Goal: Task Accomplishment & Management: Complete application form

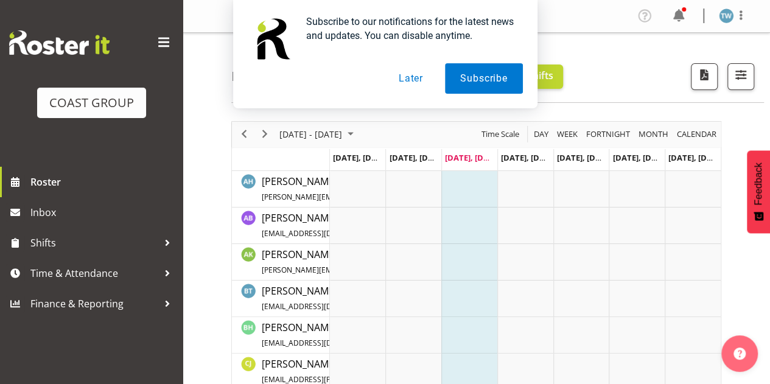
click at [411, 79] on button "Later" at bounding box center [410, 78] width 55 height 30
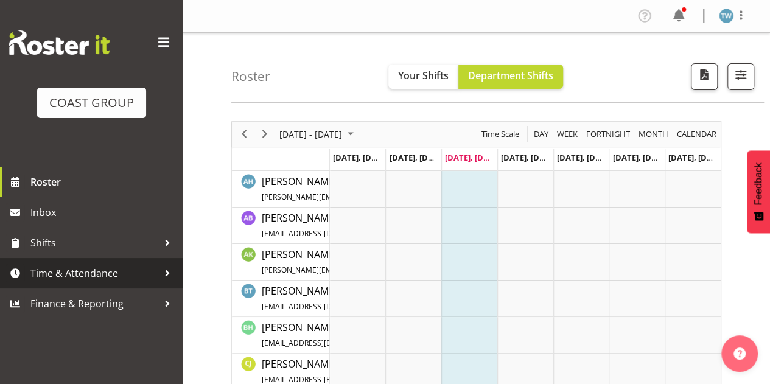
click at [84, 272] on span "Time & Attendance" at bounding box center [94, 273] width 128 height 18
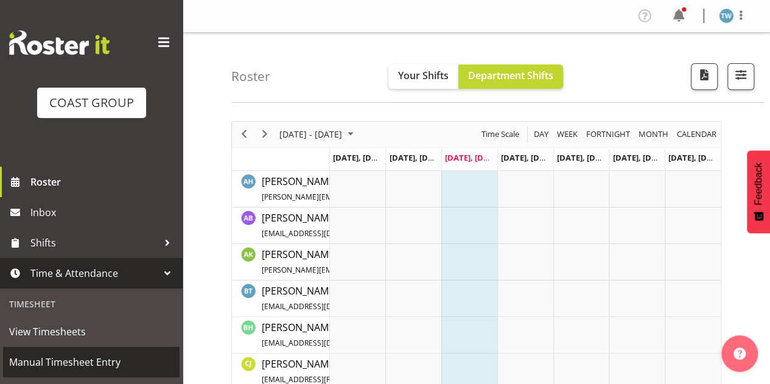
click at [66, 367] on span "Manual Timesheet Entry" at bounding box center [91, 362] width 164 height 18
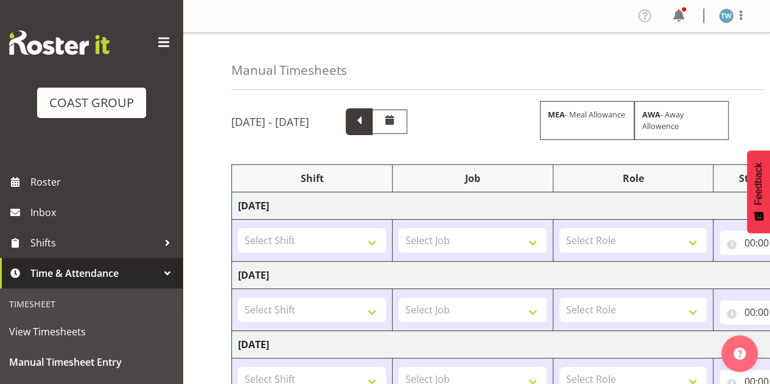
click at [367, 114] on span at bounding box center [359, 121] width 16 height 16
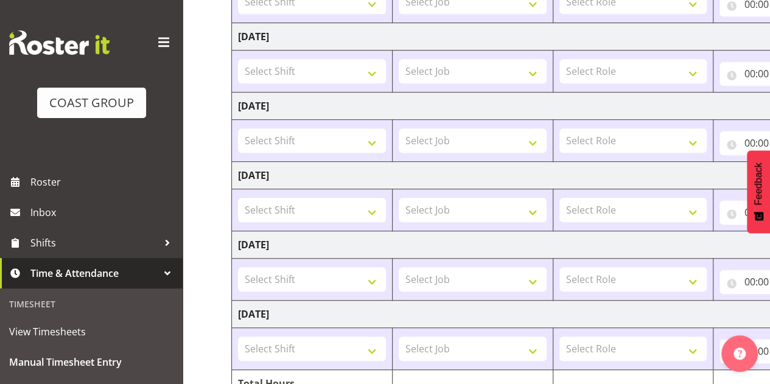
scroll to position [368, 0]
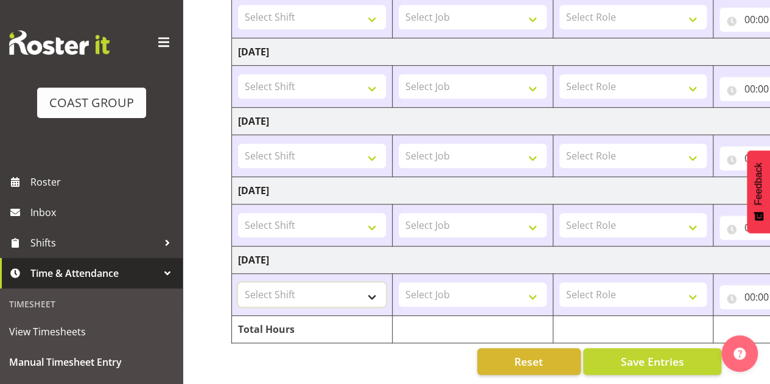
click at [330, 282] on select "Select Shift Apply Lettering C/D Screens C/D Screens CHC SIGN ADMIN (LEAVE ALON…" at bounding box center [312, 294] width 148 height 24
select select "1498"
click at [238, 282] on select "Select Shift Apply Lettering C/D Screens C/D Screens CHC SIGN ADMIN (LEAVE ALON…" at bounding box center [312, 294] width 148 height 24
click at [441, 286] on select "Select Job 1 Carlton Events 1 Carlton Hamilton 1 Carlton Wellington 1 EHS WAREH…" at bounding box center [473, 294] width 148 height 24
click at [594, 282] on select "Select Role ACCOUNT MANAGER DW" at bounding box center [633, 294] width 148 height 24
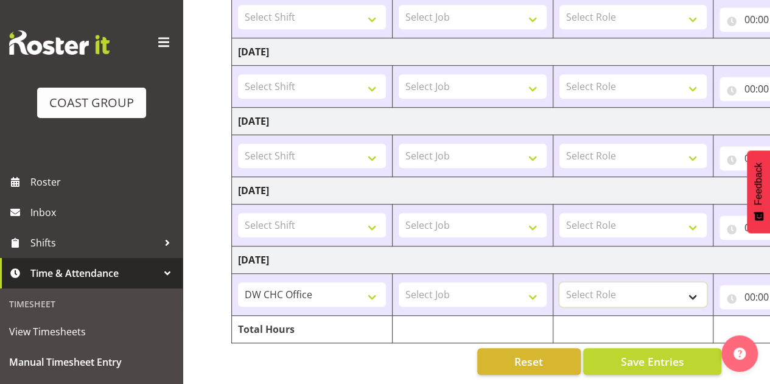
select select "216"
click at [559, 282] on select "Select Role ACCOUNT MANAGER DW" at bounding box center [633, 294] width 148 height 24
click at [754, 289] on input "00:00" at bounding box center [764, 297] width 89 height 24
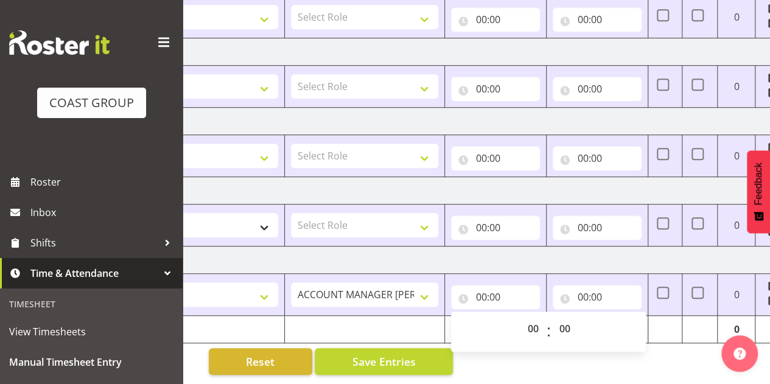
scroll to position [0, 270]
click at [534, 321] on select "00 01 02 03 04 05 06 07 08 09 10 11 12 13 14 15 16 17 18 19 20 21 22 23" at bounding box center [532, 329] width 27 height 24
select select "7"
click at [519, 317] on select "00 01 02 03 04 05 06 07 08 09 10 11 12 13 14 15 16 17 18 19 20 21 22 23" at bounding box center [532, 329] width 27 height 24
type input "07:00"
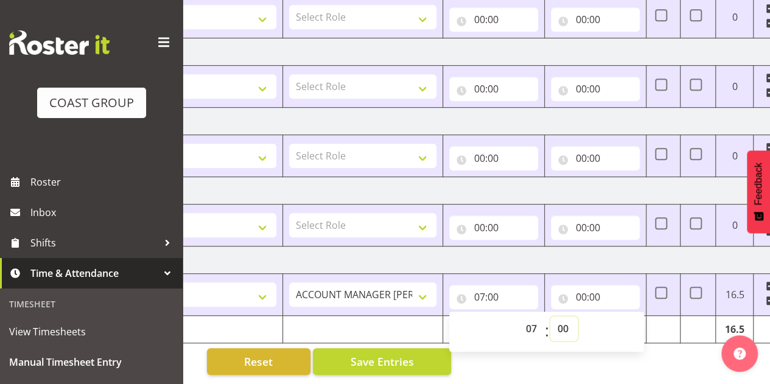
click at [564, 317] on select "00 01 02 03 04 05 06 07 08 09 10 11 12 13 14 15 16 17 18 19 20 21 22 23 24 25 2…" at bounding box center [563, 329] width 27 height 24
select select "15"
click at [550, 317] on select "00 01 02 03 04 05 06 07 08 09 10 11 12 13 14 15 16 17 18 19 20 21 22 23 24 25 2…" at bounding box center [563, 329] width 27 height 24
type input "07:15"
click at [589, 287] on input "00:00" at bounding box center [595, 297] width 89 height 24
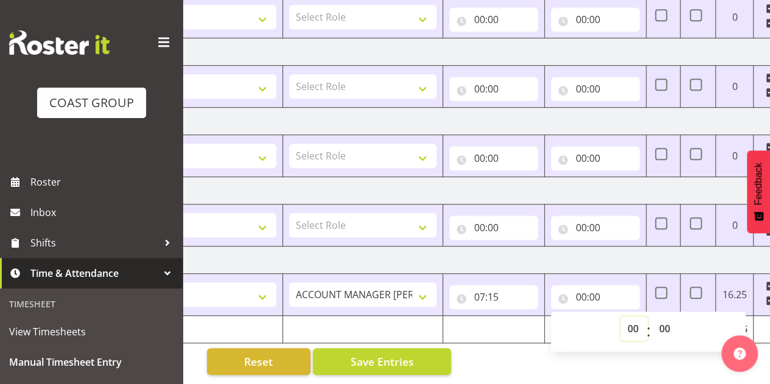
click at [634, 317] on select "00 01 02 03 04 05 06 07 08 09 10 11 12 13 14 15 16 17 18 19 20 21 22 23" at bounding box center [633, 329] width 27 height 24
select select "16"
click at [620, 317] on select "00 01 02 03 04 05 06 07 08 09 10 11 12 13 14 15 16 17 18 19 20 21 22 23" at bounding box center [633, 329] width 27 height 24
type input "16:00"
click at [666, 322] on select "00 01 02 03 04 05 06 07 08 09 10 11 12 13 14 15 16 17 18 19 20 21 22 23 24 25 2…" at bounding box center [665, 329] width 27 height 24
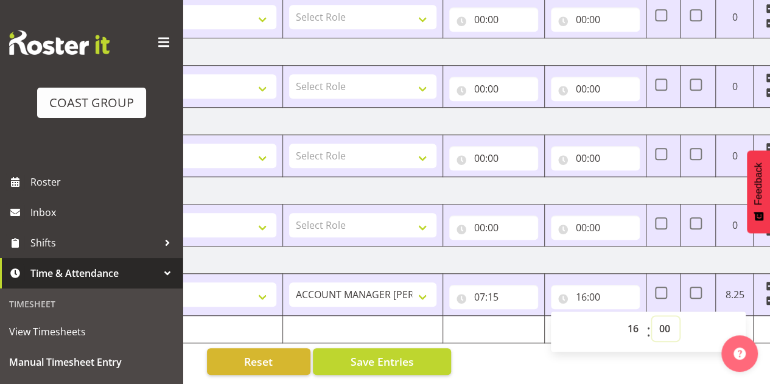
select select "30"
click at [652, 317] on select "00 01 02 03 04 05 06 07 08 09 10 11 12 13 14 15 16 17 18 19 20 21 22 23 24 25 2…" at bounding box center [665, 329] width 27 height 24
type input "16:30"
click at [523, 360] on div "Manual Timesheets August 6th - August 12th 2025 MEA - Meal Allowance AWA - Away…" at bounding box center [476, 27] width 587 height 713
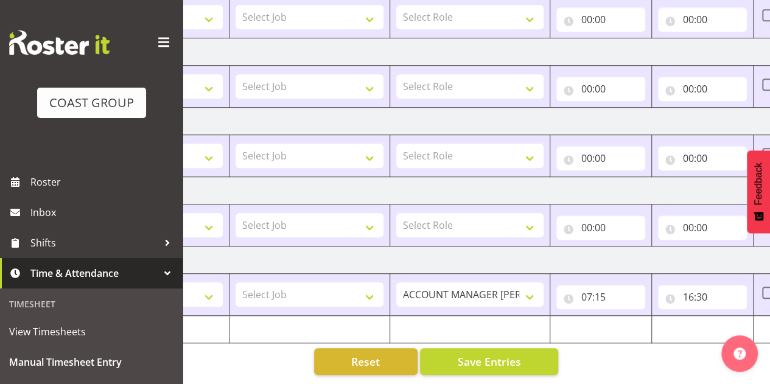
scroll to position [0, 0]
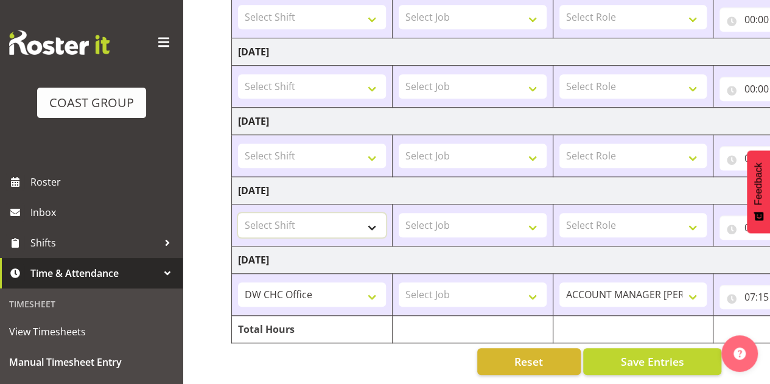
click at [308, 214] on select "Select Shift Apply Lettering C/D Screens C/D Screens CHC SIGN ADMIN (LEAVE ALON…" at bounding box center [312, 225] width 148 height 24
select select "62215"
click at [238, 213] on select "Select Shift Apply Lettering C/D Screens C/D Screens CHC SIGN ADMIN (LEAVE ALON…" at bounding box center [312, 225] width 148 height 24
click at [497, 213] on select "Select Job 1 Carlton Events 1 Carlton Hamilton 1 Carlton Wellington 1 EHS WAREH…" at bounding box center [473, 225] width 148 height 24
click at [611, 215] on select "Select Role ACCOUNT MANAGER DW" at bounding box center [633, 225] width 148 height 24
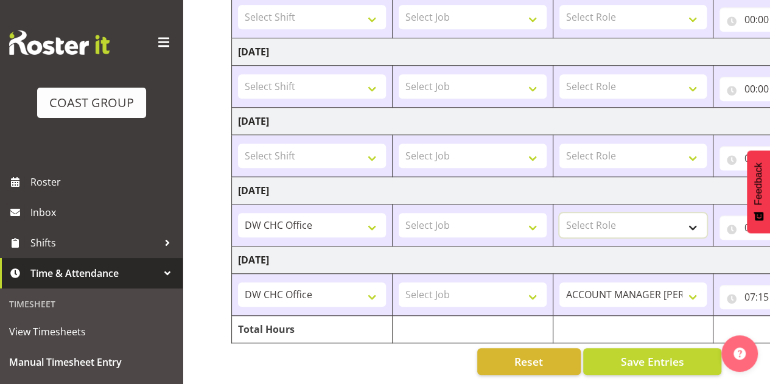
select select "216"
click at [559, 213] on select "Select Role ACCOUNT MANAGER DW" at bounding box center [633, 225] width 148 height 24
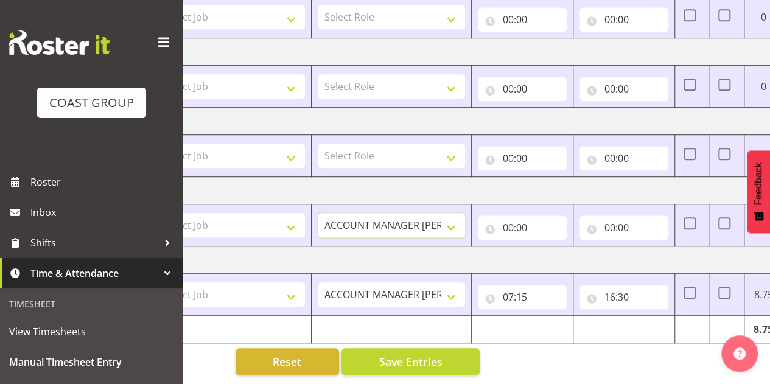
scroll to position [0, 243]
click at [531, 219] on input "00:00" at bounding box center [521, 227] width 89 height 24
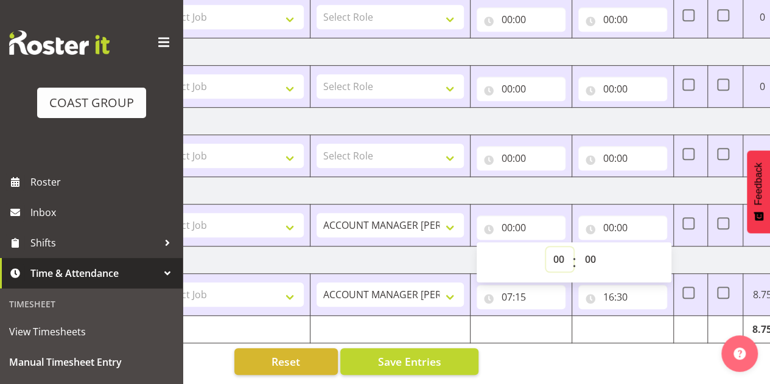
click at [562, 252] on select "00 01 02 03 04 05 06 07 08 09 10 11 12 13 14 15 16 17 18 19 20 21 22 23" at bounding box center [559, 259] width 27 height 24
select select "7"
click at [546, 247] on select "00 01 02 03 04 05 06 07 08 09 10 11 12 13 14 15 16 17 18 19 20 21 22 23" at bounding box center [559, 259] width 27 height 24
type input "07:00"
click at [588, 251] on select "00 01 02 03 04 05 06 07 08 09 10 11 12 13 14 15 16 17 18 19 20 21 22 23 24 25 2…" at bounding box center [591, 259] width 27 height 24
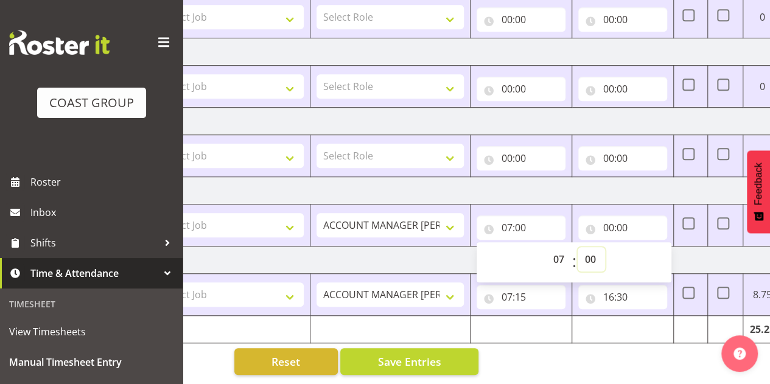
select select "15"
click at [578, 247] on select "00 01 02 03 04 05 06 07 08 09 10 11 12 13 14 15 16 17 18 19 20 21 22 23 24 25 2…" at bounding box center [591, 259] width 27 height 24
type input "07:15"
click at [623, 218] on input "00:00" at bounding box center [622, 227] width 89 height 24
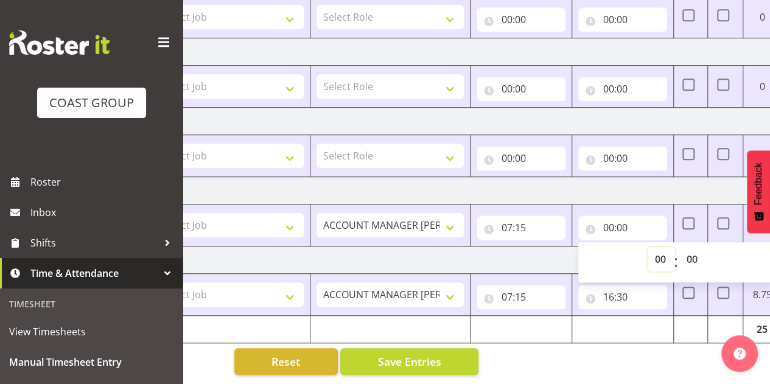
click at [659, 249] on select "00 01 02 03 04 05 06 07 08 09 10 11 12 13 14 15 16 17 18 19 20 21 22 23" at bounding box center [661, 259] width 27 height 24
select select "16"
click at [648, 247] on select "00 01 02 03 04 05 06 07 08 09 10 11 12 13 14 15 16 17 18 19 20 21 22 23" at bounding box center [661, 259] width 27 height 24
type input "16:00"
click at [690, 256] on select "00 01 02 03 04 05 06 07 08 09 10 11 12 13 14 15 16 17 18 19 20 21 22 23 24 25 2…" at bounding box center [692, 259] width 27 height 24
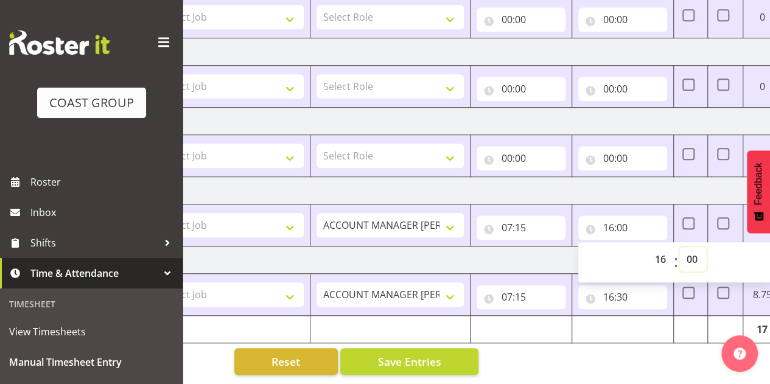
select select "30"
click at [679, 247] on select "00 01 02 03 04 05 06 07 08 09 10 11 12 13 14 15 16 17 18 19 20 21 22 23 24 25 2…" at bounding box center [692, 259] width 27 height 24
type input "16:30"
click at [624, 285] on input "16:30" at bounding box center [622, 297] width 89 height 24
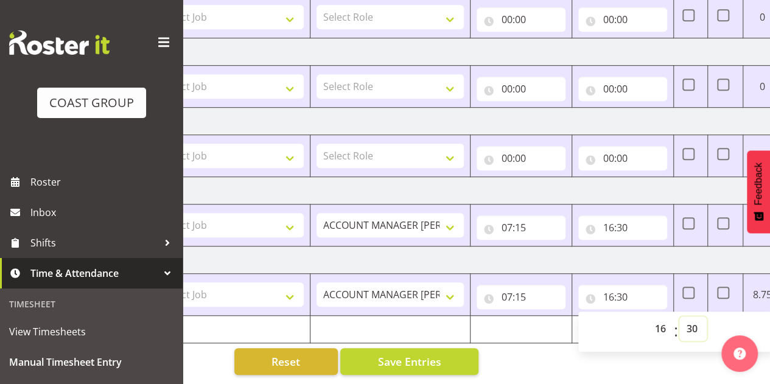
click at [692, 317] on select "00 01 02 03 04 05 06 07 08 09 10 11 12 13 14 15 16 17 18 19 20 21 22 23 24 25 2…" at bounding box center [692, 329] width 27 height 24
select select "45"
click at [679, 317] on select "00 01 02 03 04 05 06 07 08 09 10 11 12 13 14 15 16 17 18 19 20 21 22 23 24 25 2…" at bounding box center [692, 329] width 27 height 24
type input "16:45"
click at [544, 343] on div "Manual Timesheets August 6th - August 12th 2025 MEA - Meal Allowance AWA - Away…" at bounding box center [476, 27] width 587 height 713
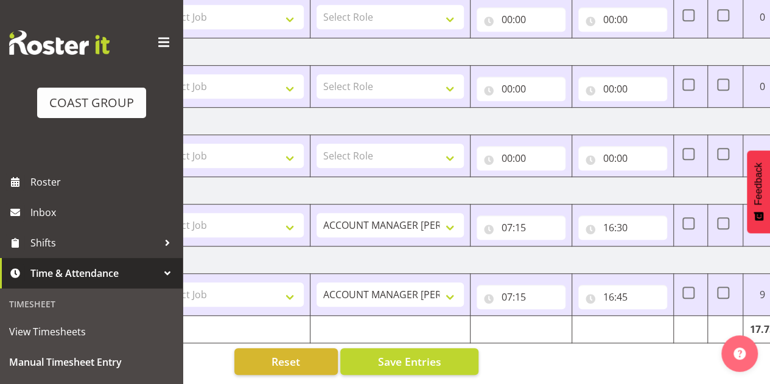
scroll to position [0, 313]
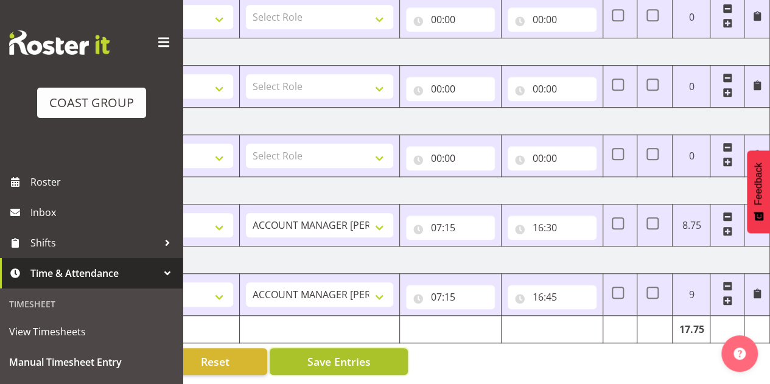
click at [380, 348] on button "Save Entries" at bounding box center [339, 361] width 138 height 27
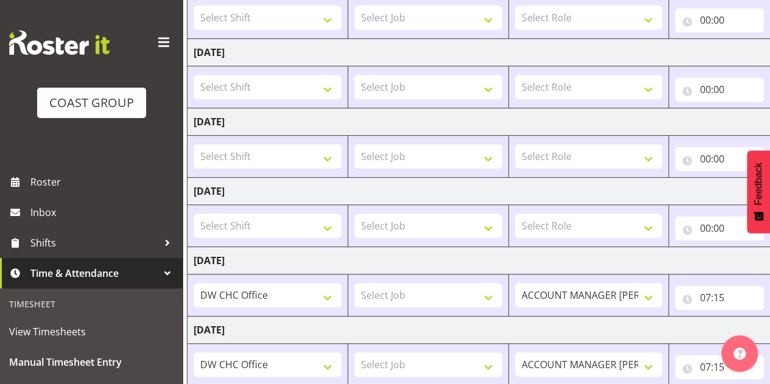
scroll to position [0, 34]
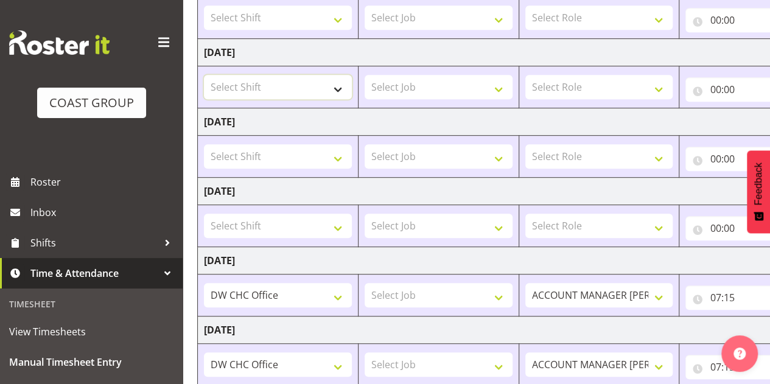
click at [320, 88] on select "Select Shift Apply Lettering C/D Screens C/D Screens CHC SIGN ADMIN (LEAVE ALON…" at bounding box center [278, 87] width 148 height 24
select select "62215"
click at [204, 75] on select "Select Shift Apply Lettering C/D Screens C/D Screens CHC SIGN ADMIN (LEAVE ALON…" at bounding box center [278, 87] width 148 height 24
click at [495, 82] on select "Select Job 1 Carlton Events 1 Carlton Hamilton 1 Carlton Wellington 1 EHS WAREH…" at bounding box center [439, 87] width 148 height 24
click at [606, 87] on select "Select Role ACCOUNT MANAGER DW" at bounding box center [599, 87] width 148 height 24
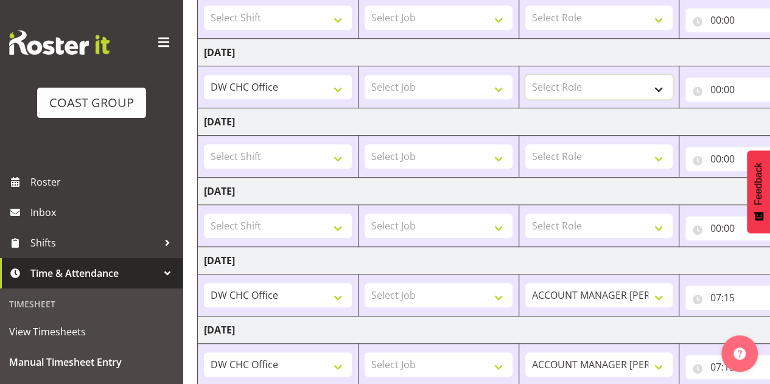
select select "216"
click at [525, 75] on select "Select Role ACCOUNT MANAGER DW" at bounding box center [599, 87] width 148 height 24
click at [726, 88] on input "00:00" at bounding box center [729, 89] width 89 height 24
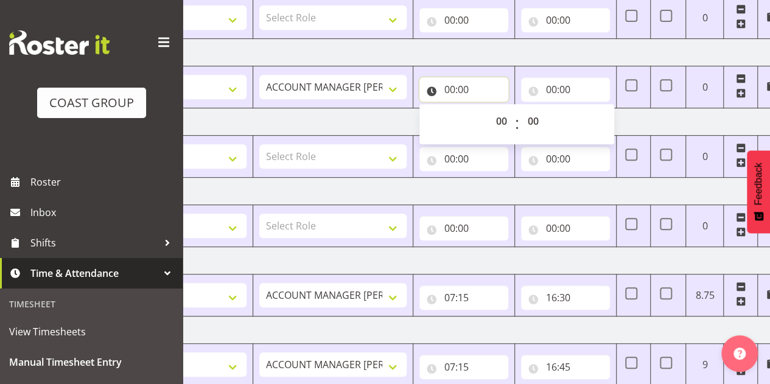
scroll to position [0, 307]
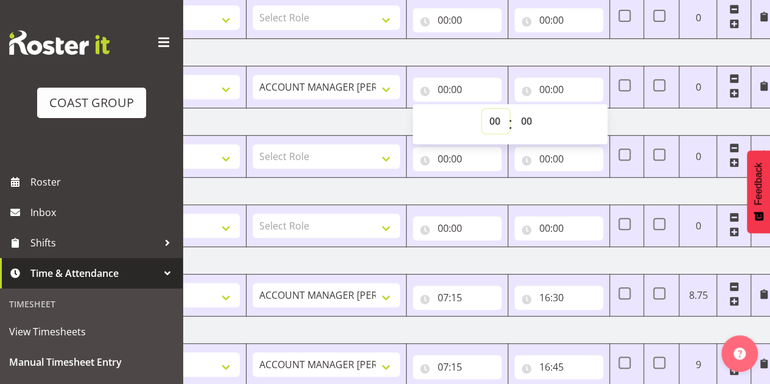
click at [500, 119] on select "00 01 02 03 04 05 06 07 08 09 10 11 12 13 14 15 16 17 18 19 20 21 22 23" at bounding box center [495, 121] width 27 height 24
select select "7"
click at [482, 109] on select "00 01 02 03 04 05 06 07 08 09 10 11 12 13 14 15 16 17 18 19 20 21 22 23" at bounding box center [495, 121] width 27 height 24
type input "07:00"
click at [527, 120] on select "00 01 02 03 04 05 06 07 08 09 10 11 12 13 14 15 16 17 18 19 20 21 22 23 24 25 2…" at bounding box center [527, 121] width 27 height 24
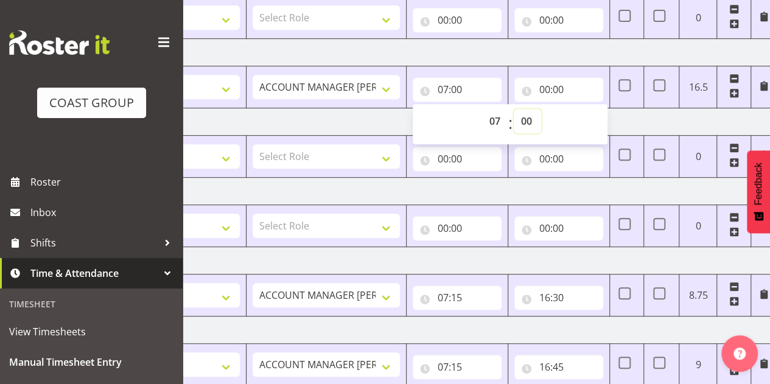
select select "45"
click at [514, 109] on select "00 01 02 03 04 05 06 07 08 09 10 11 12 13 14 15 16 17 18 19 20 21 22 23 24 25 2…" at bounding box center [527, 121] width 27 height 24
type input "07:45"
click at [528, 116] on select "00 01 02 03 04 05 06 07 08 09 10 11 12 13 14 15 16 17 18 19 20 21 22 23 24 25 2…" at bounding box center [527, 121] width 27 height 24
select select "30"
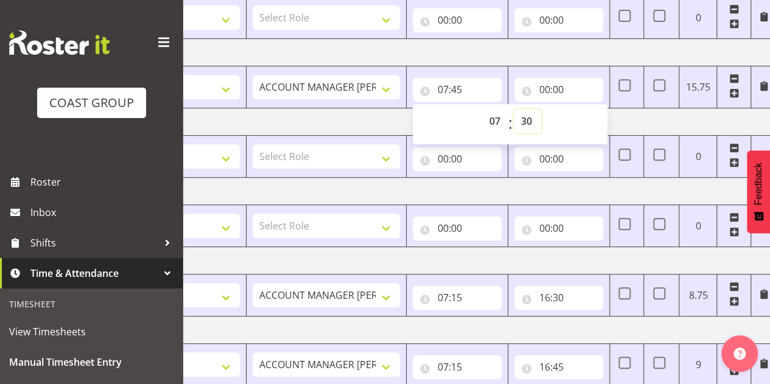
click at [514, 109] on select "00 01 02 03 04 05 06 07 08 09 10 11 12 13 14 15 16 17 18 19 20 21 22 23 24 25 2…" at bounding box center [527, 121] width 27 height 24
type input "07:30"
click at [559, 85] on input "00:00" at bounding box center [558, 89] width 89 height 24
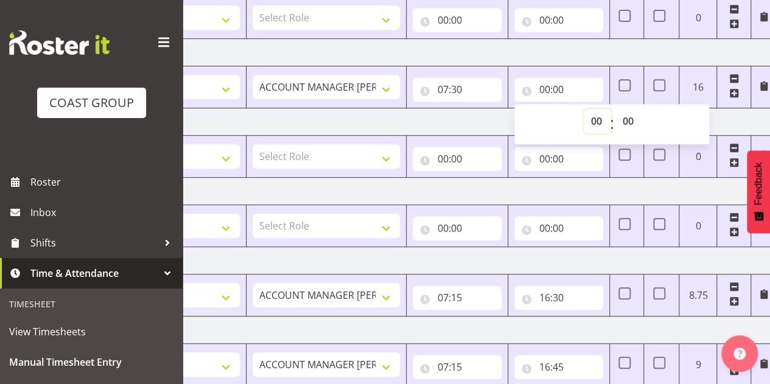
click at [599, 116] on select "00 01 02 03 04 05 06 07 08 09 10 11 12 13 14 15 16 17 18 19 20 21 22 23" at bounding box center [597, 121] width 27 height 24
select select "15"
click at [584, 109] on select "00 01 02 03 04 05 06 07 08 09 10 11 12 13 14 15 16 17 18 19 20 21 22 23" at bounding box center [597, 121] width 27 height 24
type input "15:00"
click at [549, 87] on input "15:00" at bounding box center [558, 89] width 89 height 24
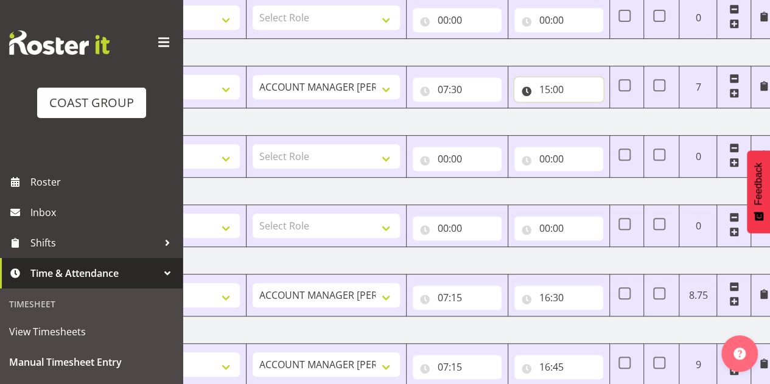
click at [549, 87] on input "15:00" at bounding box center [558, 89] width 89 height 24
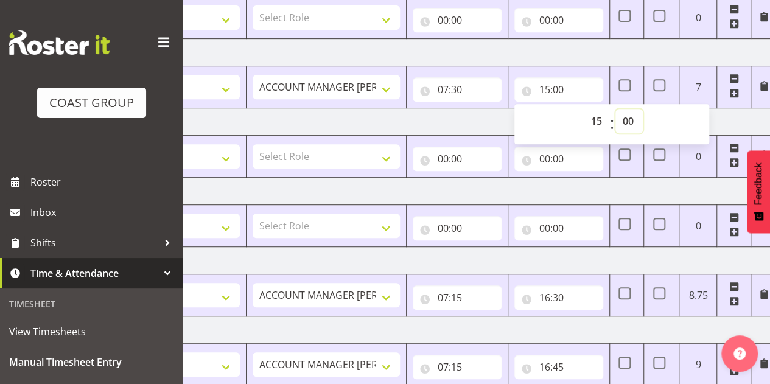
click at [628, 114] on select "00 01 02 03 04 05 06 07 08 09 10 11 12 13 14 15 16 17 18 19 20 21 22 23 24 25 2…" at bounding box center [628, 121] width 27 height 24
select select "45"
click at [615, 109] on select "00 01 02 03 04 05 06 07 08 09 10 11 12 13 14 15 16 17 18 19 20 21 22 23 24 25 2…" at bounding box center [628, 121] width 27 height 24
type input "15:45"
click at [650, 46] on td "Friday 8th August 2025" at bounding box center [351, 52] width 852 height 27
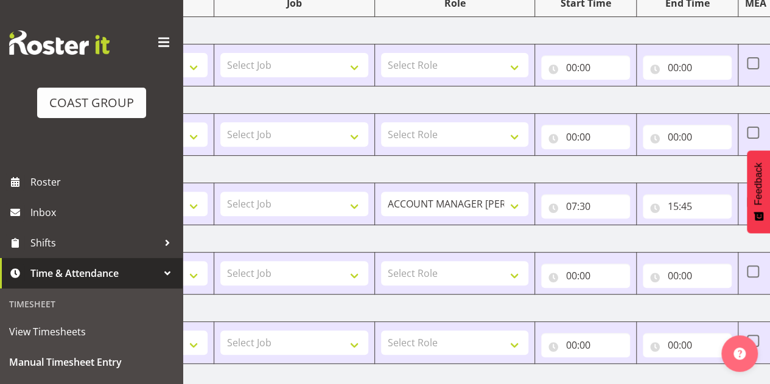
scroll to position [0, 0]
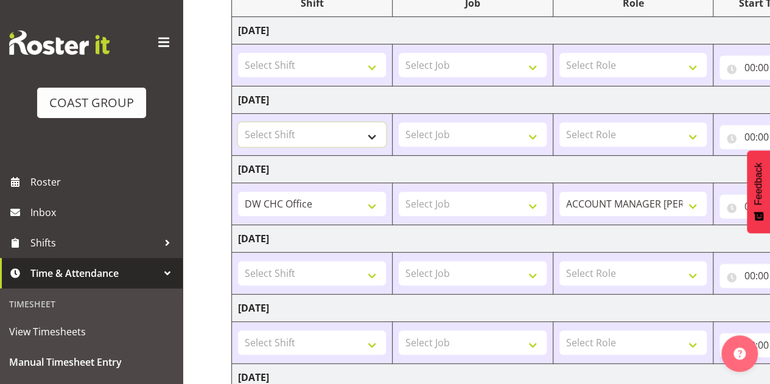
click at [360, 130] on select "Select Shift Apply Lettering C/D Screens C/D Screens CHC SIGN ADMIN (LEAVE ALON…" at bounding box center [312, 134] width 148 height 24
select select "62215"
click at [238, 122] on select "Select Shift Apply Lettering C/D Screens C/D Screens CHC SIGN ADMIN (LEAVE ALON…" at bounding box center [312, 134] width 148 height 24
click at [616, 135] on select "Select Role ACCOUNT MANAGER DW" at bounding box center [633, 134] width 148 height 24
select select "216"
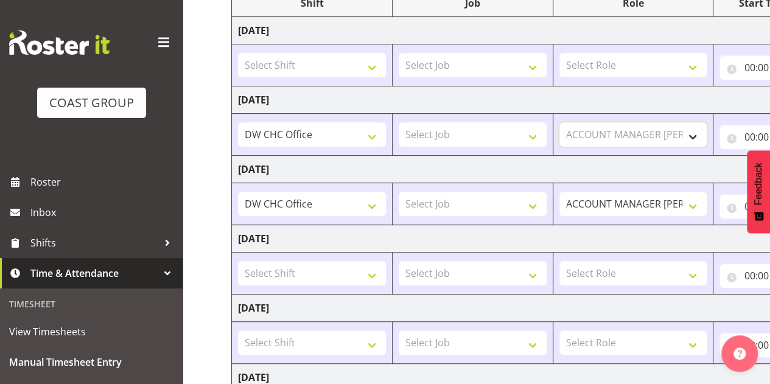
click at [559, 122] on select "Select Role ACCOUNT MANAGER DW" at bounding box center [633, 134] width 148 height 24
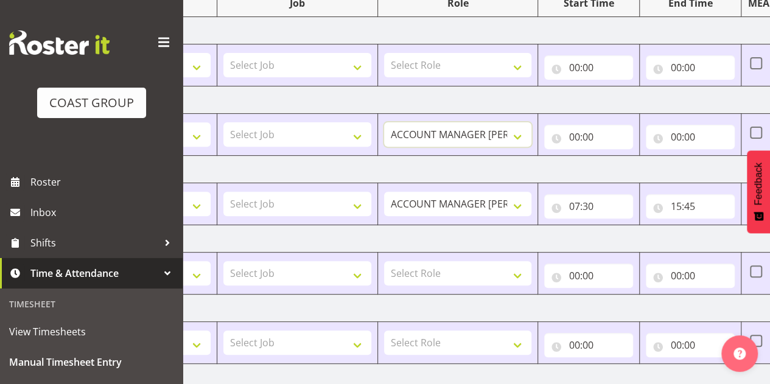
scroll to position [0, 177]
click at [592, 136] on input "00:00" at bounding box center [587, 137] width 89 height 24
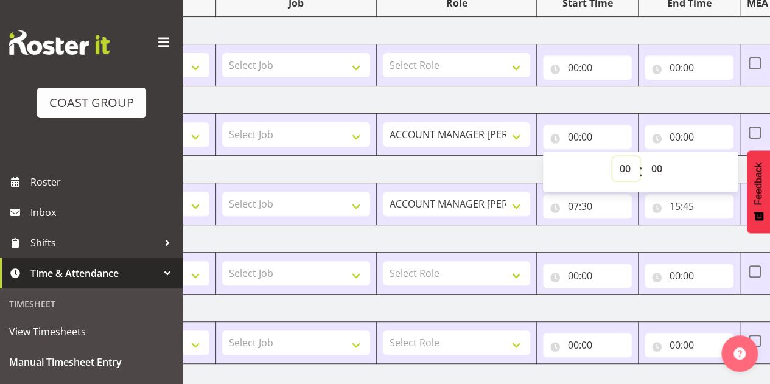
click at [624, 161] on select "00 01 02 03 04 05 06 07 08 09 10 11 12 13 14 15 16 17 18 19 20 21 22 23" at bounding box center [625, 168] width 27 height 24
select select "7"
click at [612, 156] on select "00 01 02 03 04 05 06 07 08 09 10 11 12 13 14 15 16 17 18 19 20 21 22 23" at bounding box center [625, 168] width 27 height 24
type input "07:00"
click at [659, 166] on select "00 01 02 03 04 05 06 07 08 09 10 11 12 13 14 15 16 17 18 19 20 21 22 23 24 25 2…" at bounding box center [657, 168] width 27 height 24
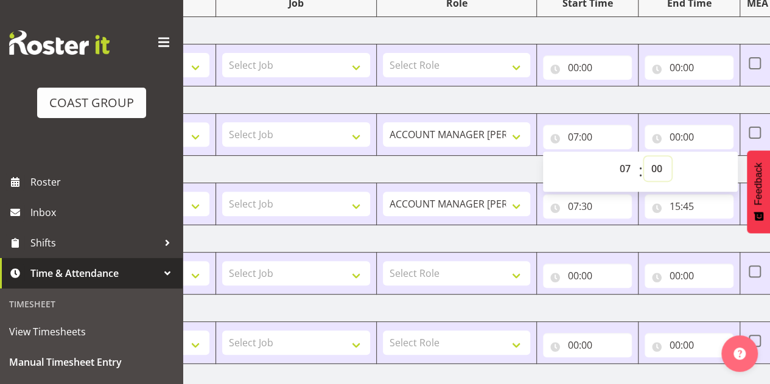
select select "30"
click at [644, 156] on select "00 01 02 03 04 05 06 07 08 09 10 11 12 13 14 15 16 17 18 19 20 21 22 23 24 25 2…" at bounding box center [657, 168] width 27 height 24
type input "07:30"
click at [688, 135] on input "00:00" at bounding box center [689, 137] width 89 height 24
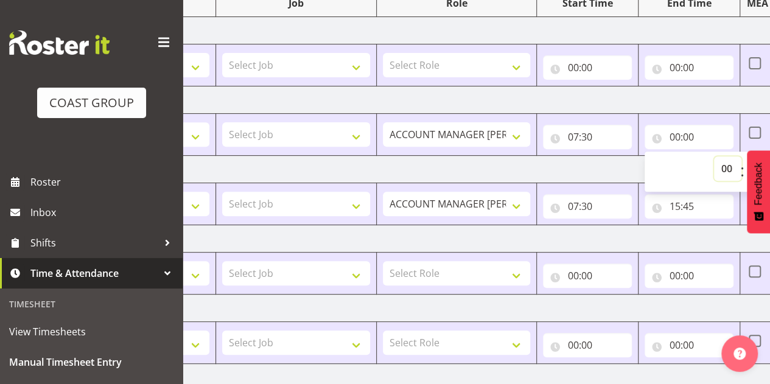
click at [730, 167] on select "00 01 02 03 04 05 06 07 08 09 10 11 12 13 14 15 16 17 18 19 20 21 22 23" at bounding box center [727, 168] width 27 height 24
select select "16"
click at [714, 156] on select "00 01 02 03 04 05 06 07 08 09 10 11 12 13 14 15 16 17 18 19 20 21 22 23" at bounding box center [727, 168] width 27 height 24
type input "16:00"
click at [641, 38] on td "Wednesday 6th August 2025" at bounding box center [481, 30] width 852 height 27
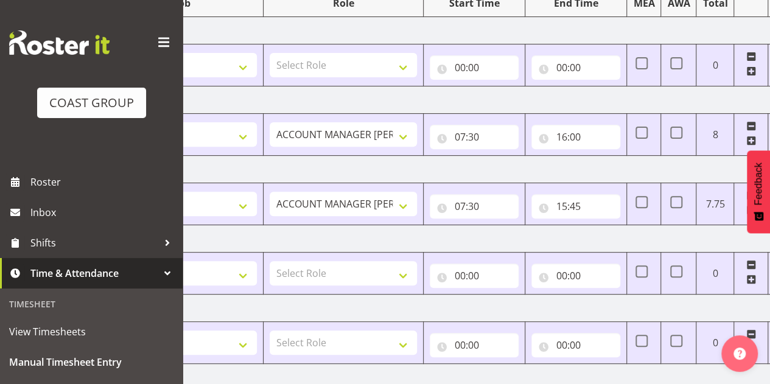
scroll to position [0, 313]
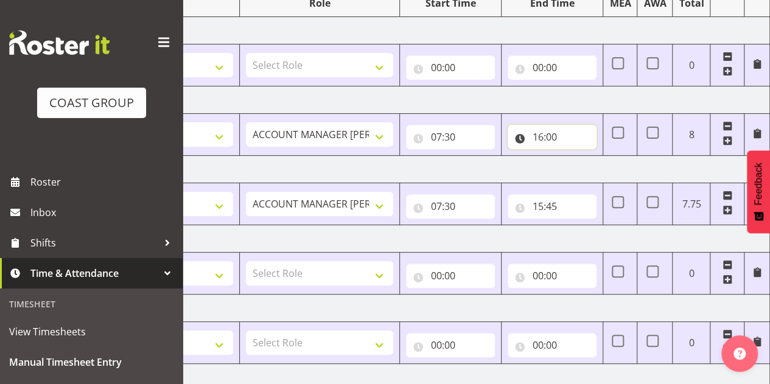
click at [542, 142] on input "16:00" at bounding box center [552, 137] width 89 height 24
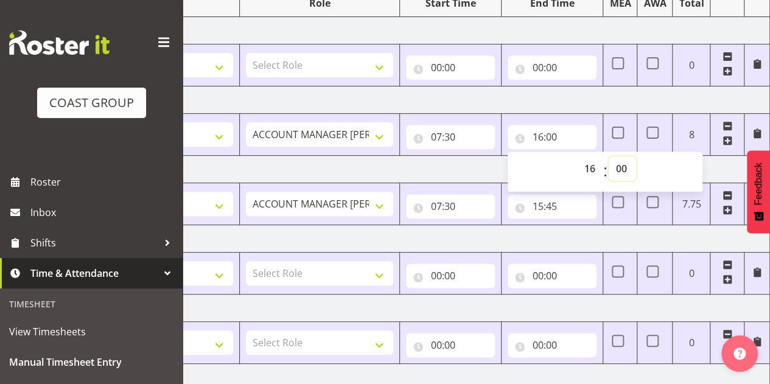
click at [623, 167] on select "00 01 02 03 04 05 06 07 08 09 10 11 12 13 14 15 16 17 18 19 20 21 22 23 24 25 2…" at bounding box center [622, 168] width 27 height 24
select select "30"
click at [609, 156] on select "00 01 02 03 04 05 06 07 08 09 10 11 12 13 14 15 16 17 18 19 20 21 22 23 24 25 2…" at bounding box center [622, 168] width 27 height 24
type input "16:30"
click at [589, 100] on td "Thursday 7th August 2025" at bounding box center [344, 99] width 852 height 27
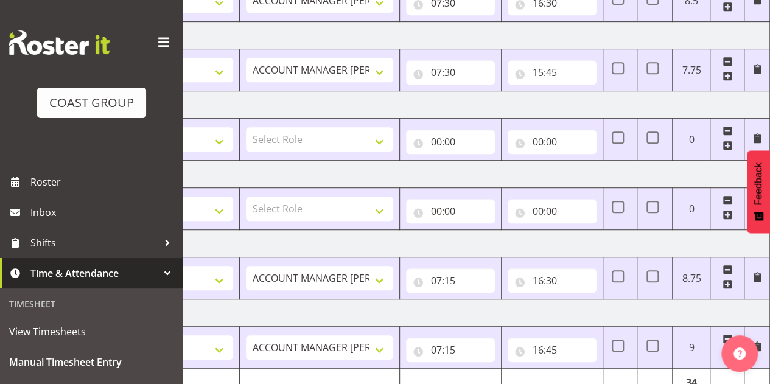
scroll to position [368, 0]
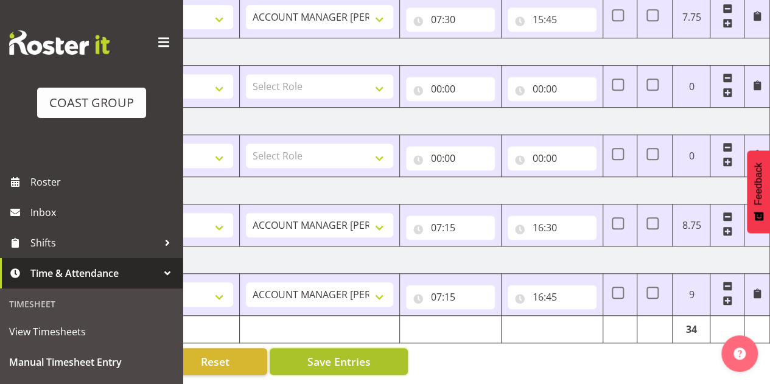
click at [367, 357] on span "Save Entries" at bounding box center [338, 362] width 63 height 16
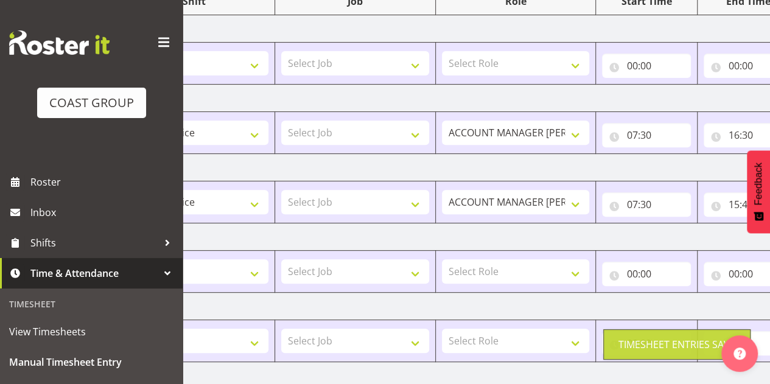
scroll to position [0, 0]
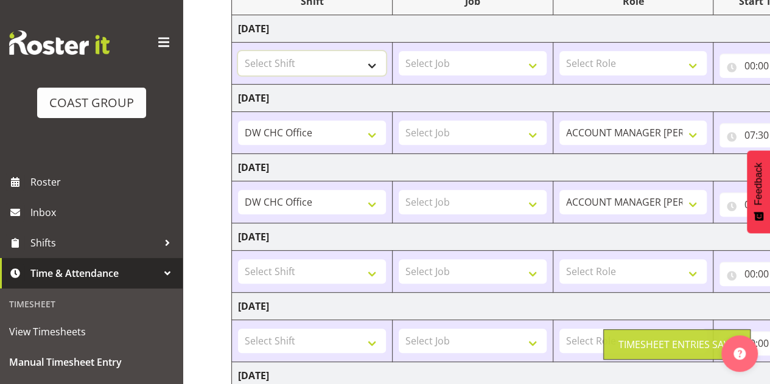
click at [295, 62] on select "Select Shift Apply Lettering C/D Screens C/D Screens CHC SIGN ADMIN (LEAVE ALON…" at bounding box center [312, 63] width 148 height 24
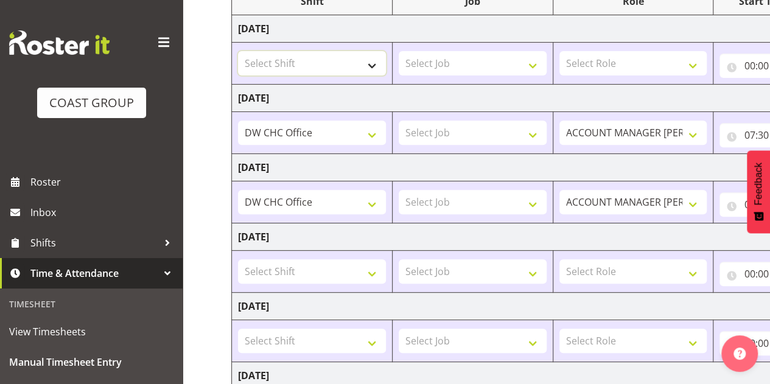
select select "62215"
click at [238, 51] on select "Select Shift Apply Lettering C/D Screens C/D Screens CHC SIGN ADMIN (LEAVE ALON…" at bounding box center [312, 63] width 148 height 24
click at [609, 59] on select "Select Role ACCOUNT MANAGER DW" at bounding box center [633, 63] width 148 height 24
select select "216"
click at [559, 51] on select "Select Role ACCOUNT MANAGER DW" at bounding box center [633, 63] width 148 height 24
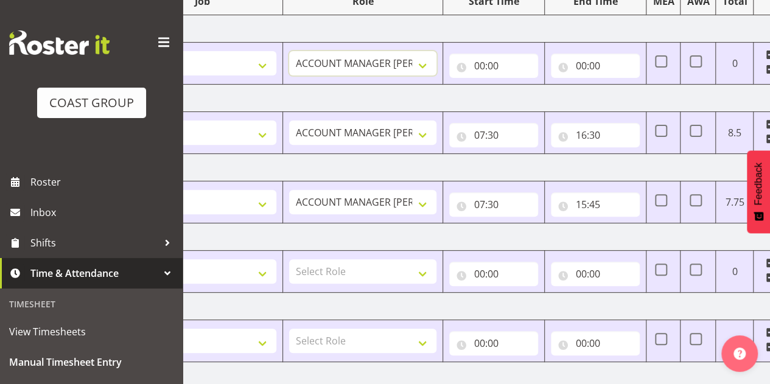
scroll to position [0, 284]
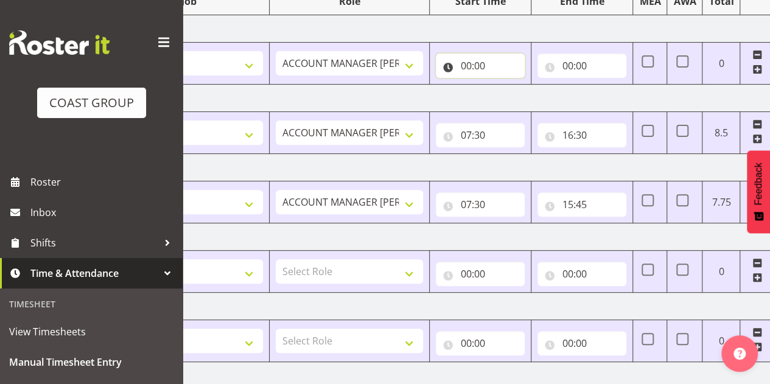
click at [477, 54] on input "00:00" at bounding box center [480, 66] width 89 height 24
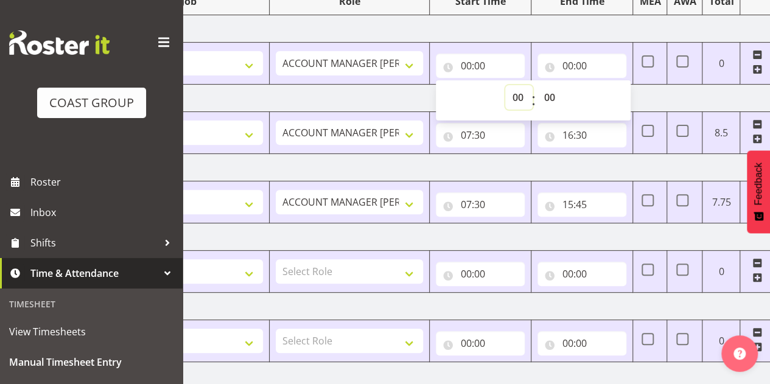
click at [515, 87] on select "00 01 02 03 04 05 06 07 08 09 10 11 12 13 14 15 16 17 18 19 20 21 22 23" at bounding box center [518, 97] width 27 height 24
select select "9"
click at [505, 85] on select "00 01 02 03 04 05 06 07 08 09 10 11 12 13 14 15 16 17 18 19 20 21 22 23" at bounding box center [518, 97] width 27 height 24
type input "09:00"
click at [578, 63] on input "00:00" at bounding box center [581, 66] width 89 height 24
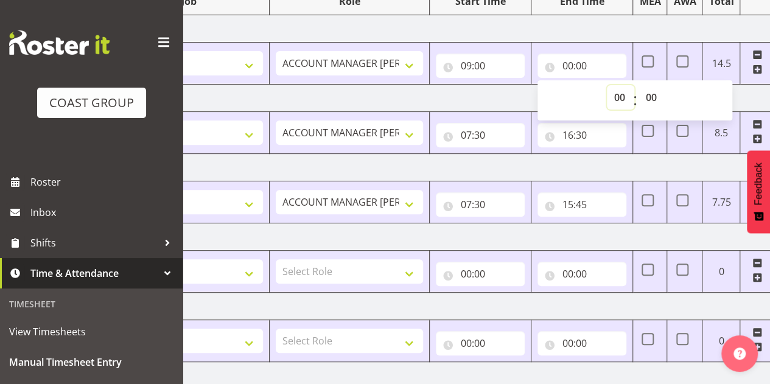
click at [621, 100] on select "00 01 02 03 04 05 06 07 08 09 10 11 12 13 14 15 16 17 18 19 20 21 22 23" at bounding box center [620, 97] width 27 height 24
select select "15"
click at [607, 85] on select "00 01 02 03 04 05 06 07 08 09 10 11 12 13 14 15 16 17 18 19 20 21 22 23" at bounding box center [620, 97] width 27 height 24
type input "15:00"
click at [653, 96] on select "00 01 02 03 04 05 06 07 08 09 10 11 12 13 14 15 16 17 18 19 20 21 22 23 24 25 2…" at bounding box center [652, 97] width 27 height 24
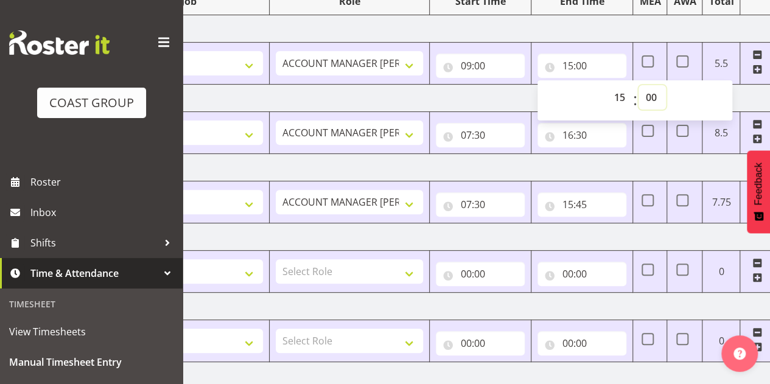
select select "30"
click at [639, 85] on select "00 01 02 03 04 05 06 07 08 09 10 11 12 13 14 15 16 17 18 19 20 21 22 23 24 25 2…" at bounding box center [652, 97] width 27 height 24
type input "15:30"
click at [480, 103] on td "Thursday 7th August 2025" at bounding box center [374, 98] width 852 height 27
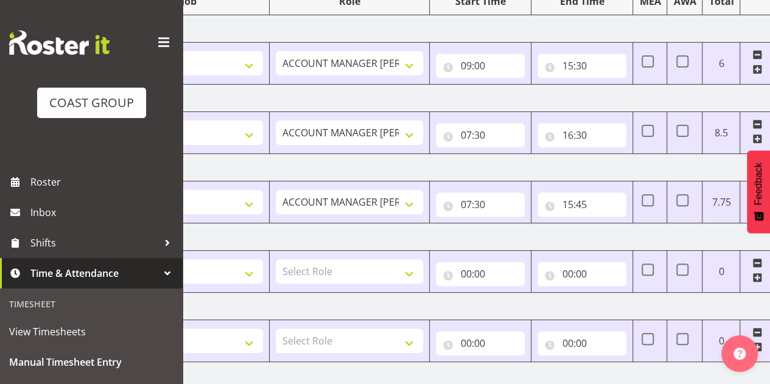
scroll to position [368, 0]
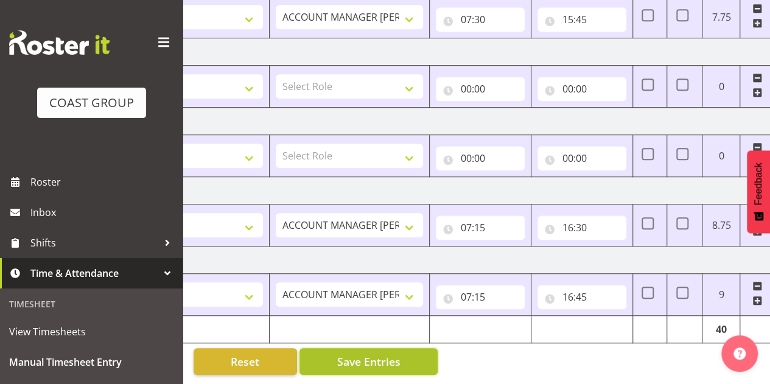
click at [363, 354] on span "Save Entries" at bounding box center [368, 362] width 63 height 16
click at [536, 351] on div "Manual Timesheets August 6th - August 12th 2025 MEA - Meal Allowance AWA - Away…" at bounding box center [476, 27] width 587 height 713
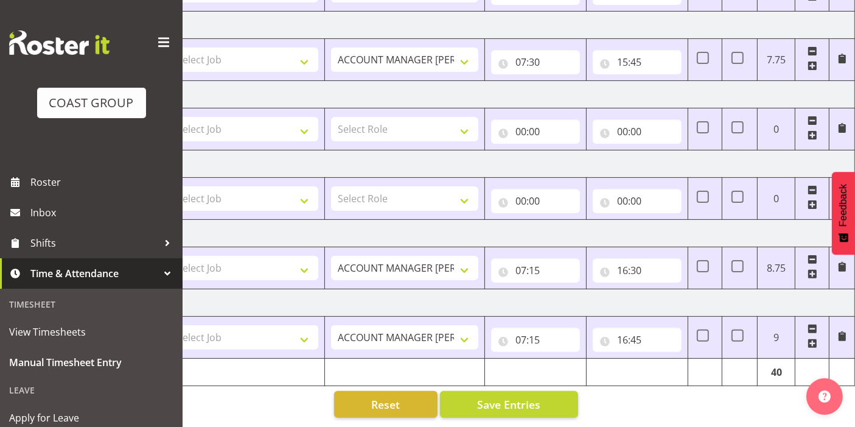
scroll to position [0, 228]
drag, startPoint x: 763, startPoint y: 1, endPoint x: 597, endPoint y: 413, distance: 444.6
click at [597, 383] on div "August 6th - August 12th 2025 MEA - Meal Allowance AWA - Away Allowence Shift J…" at bounding box center [316, 103] width 624 height 647
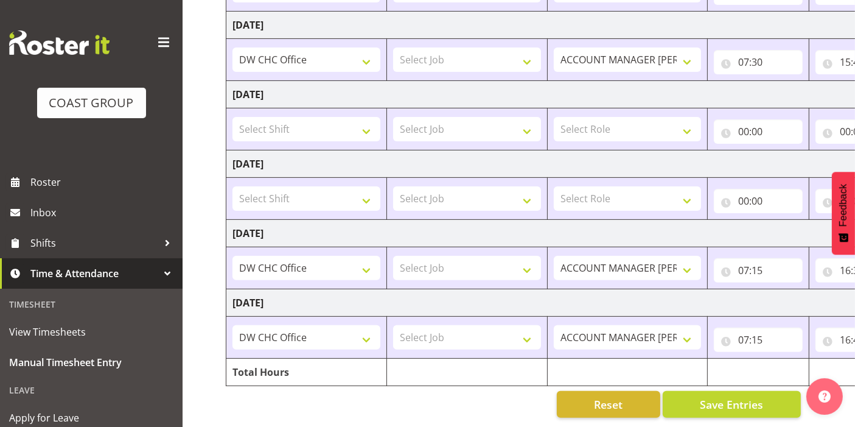
scroll to position [0, 0]
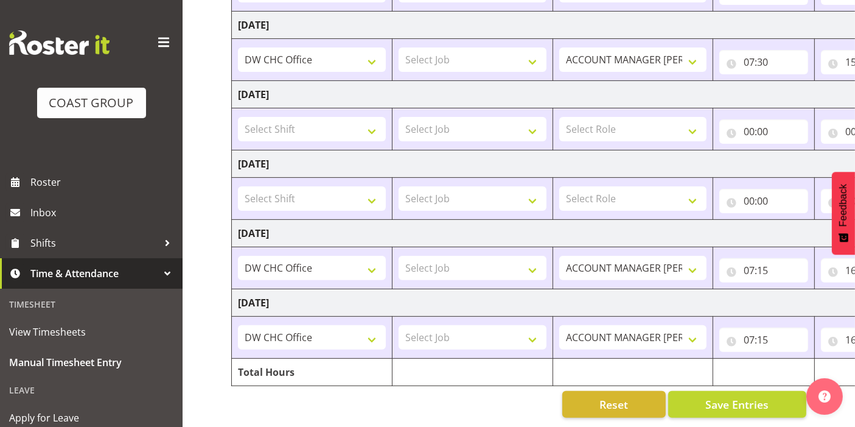
click at [155, 47] on span at bounding box center [163, 42] width 19 height 19
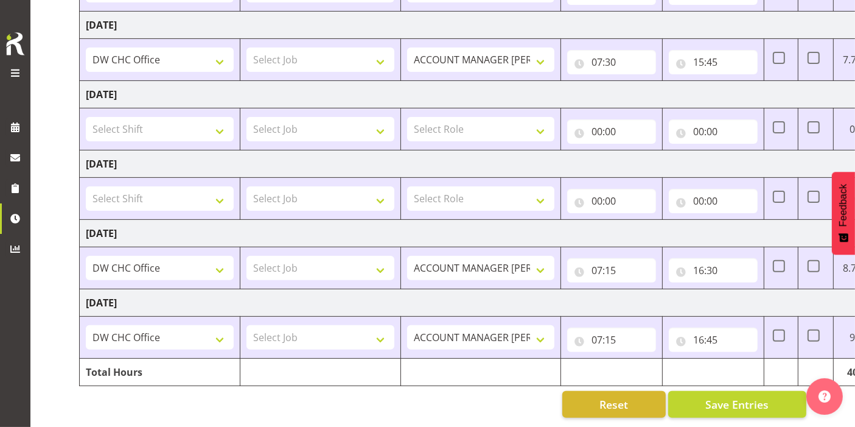
click at [47, 206] on div "Manual Timesheets August 6th - August 12th 2025 MEA - Meal Allowance AWA - Away…" at bounding box center [442, 69] width 825 height 713
click at [732, 383] on span "Save Entries" at bounding box center [737, 404] width 63 height 16
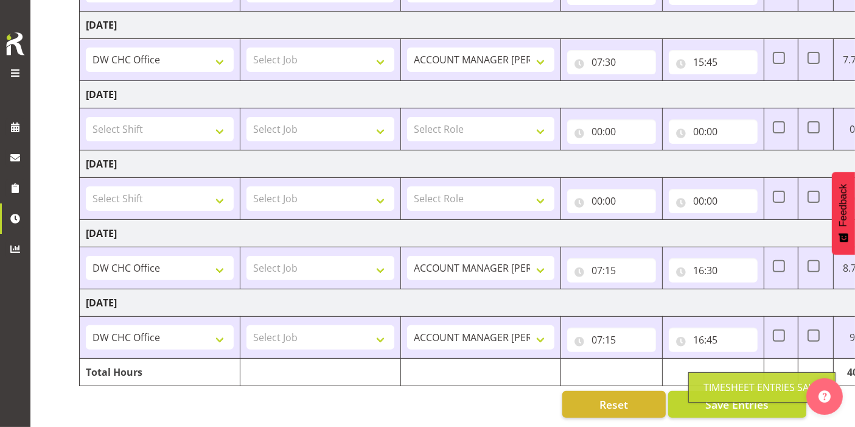
click at [251, 383] on div "Reset Save Entries" at bounding box center [442, 404] width 727 height 27
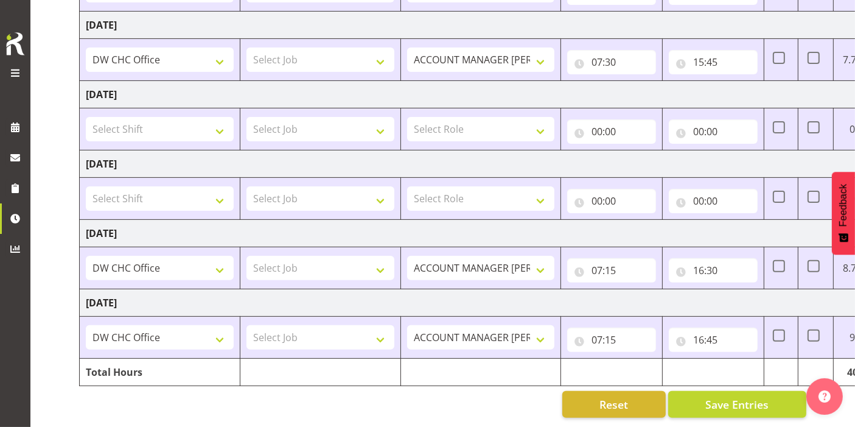
click at [56, 128] on div "Manual Timesheets August 6th - August 12th 2025 MEA - Meal Allowance AWA - Away…" at bounding box center [442, 69] width 825 height 713
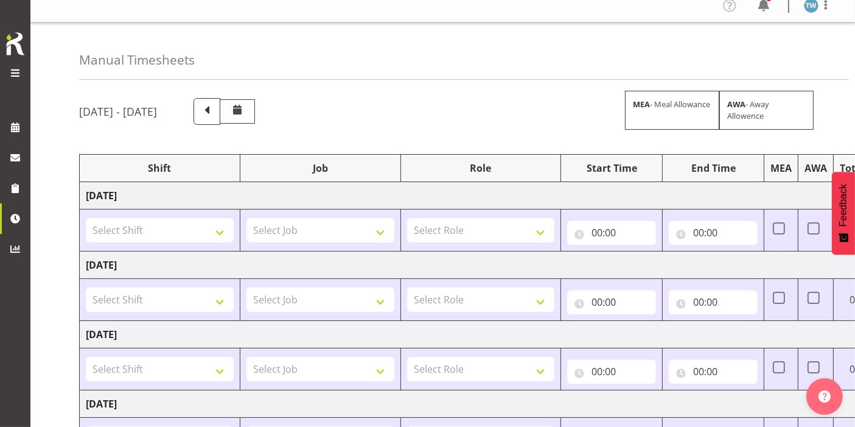
scroll to position [17, 0]
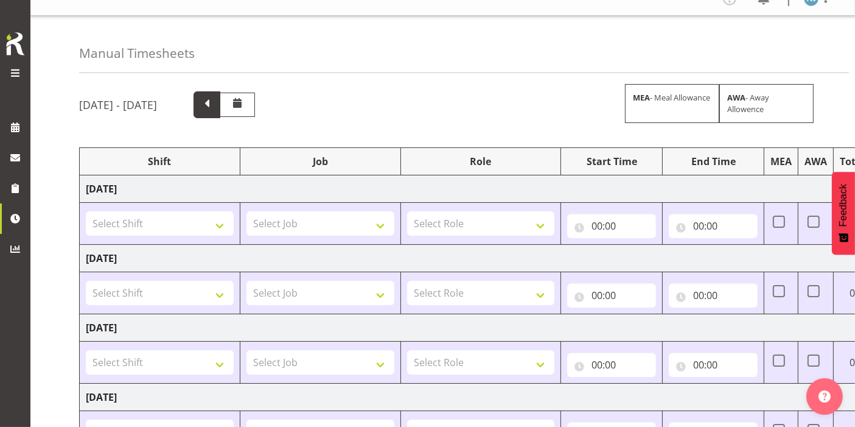
click at [215, 102] on span at bounding box center [207, 104] width 16 height 16
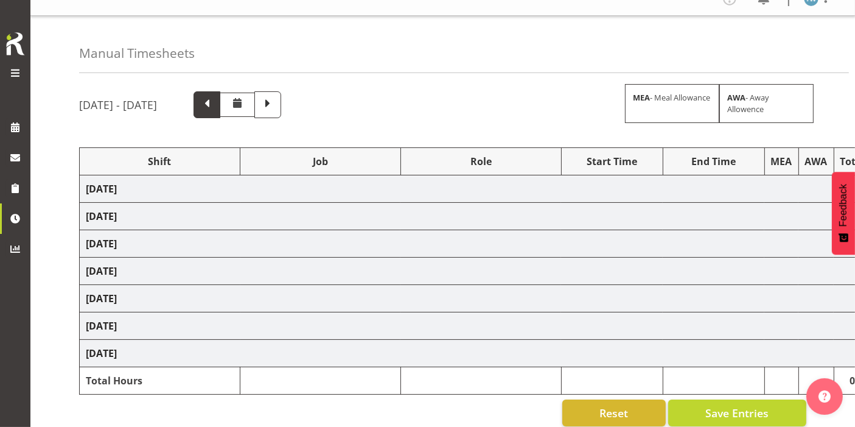
select select "62215"
select select "1498"
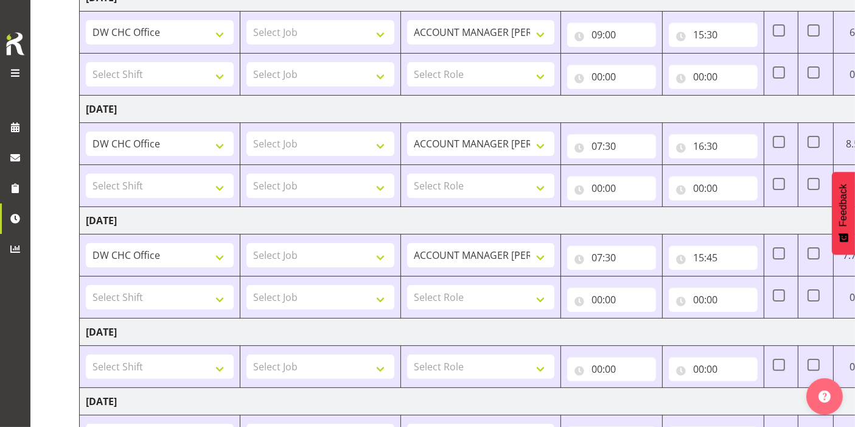
scroll to position [0, 0]
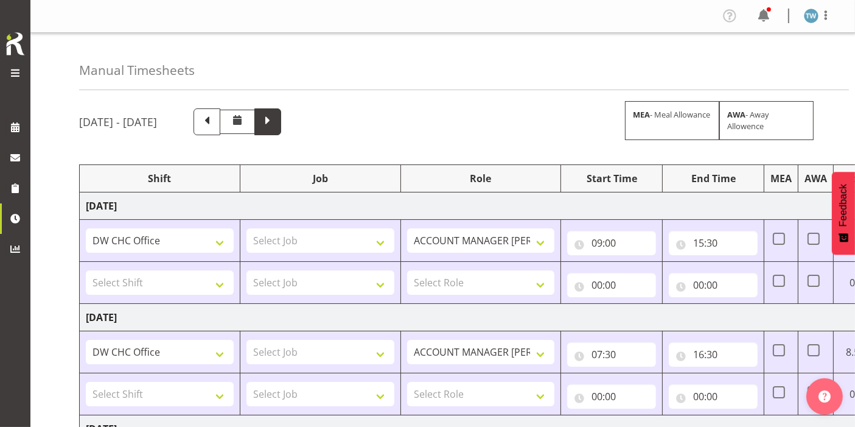
click at [276, 117] on span at bounding box center [268, 121] width 16 height 16
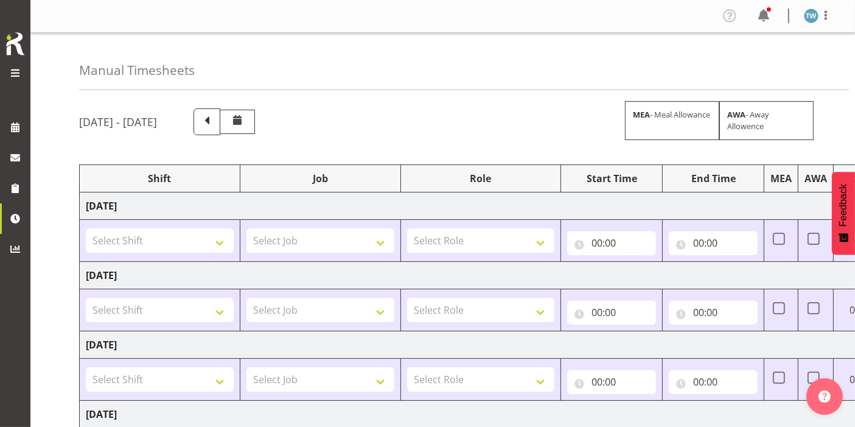
click at [467, 112] on div "August 13th - August 19th 2025 MEA - Meal Allowance AWA - Away Allowence" at bounding box center [442, 121] width 727 height 27
